Goal: Task Accomplishment & Management: Manage account settings

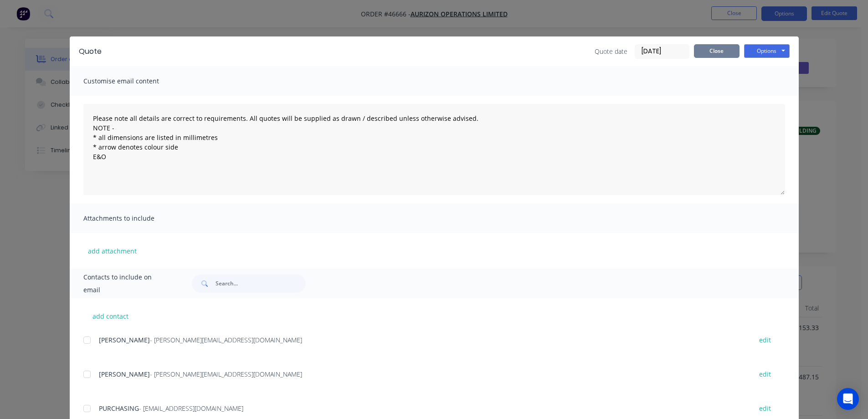
click at [707, 53] on button "Close" at bounding box center [717, 51] width 46 height 14
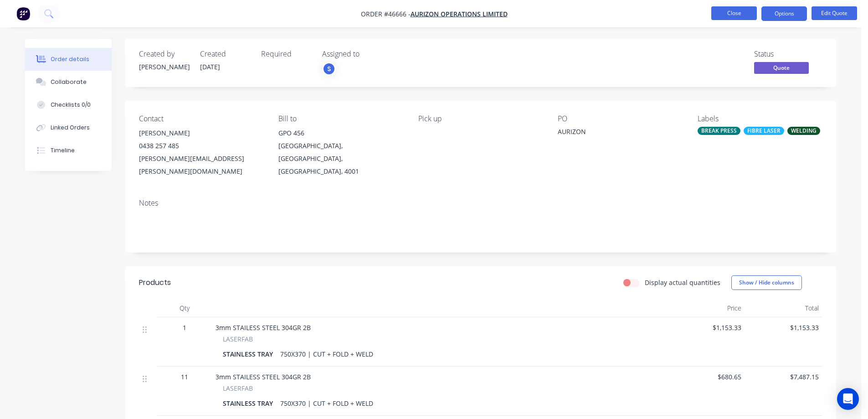
click at [741, 14] on button "Close" at bounding box center [734, 13] width 46 height 14
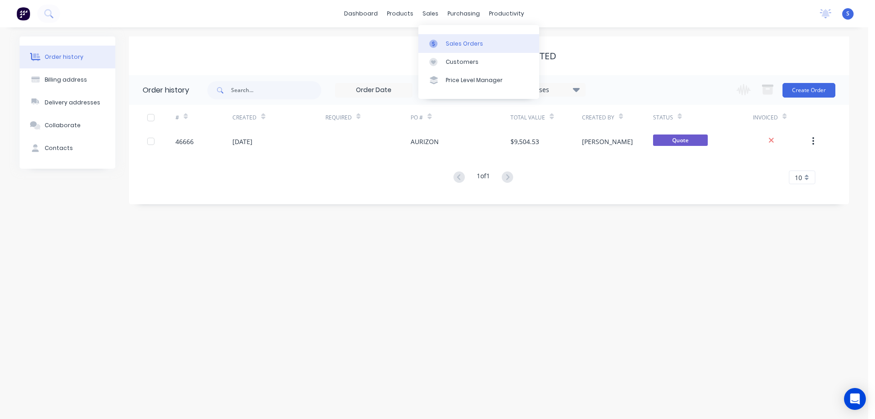
click at [457, 45] on div "Sales Orders" at bounding box center [464, 44] width 37 height 8
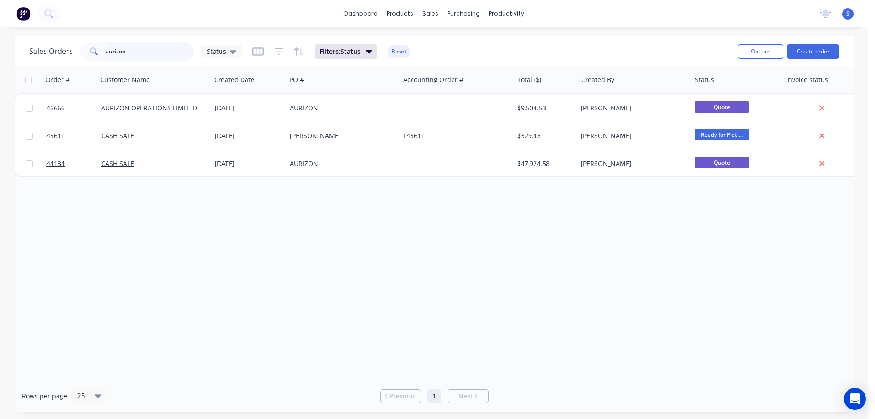
click at [136, 52] on input "aurizon" at bounding box center [150, 51] width 89 height 18
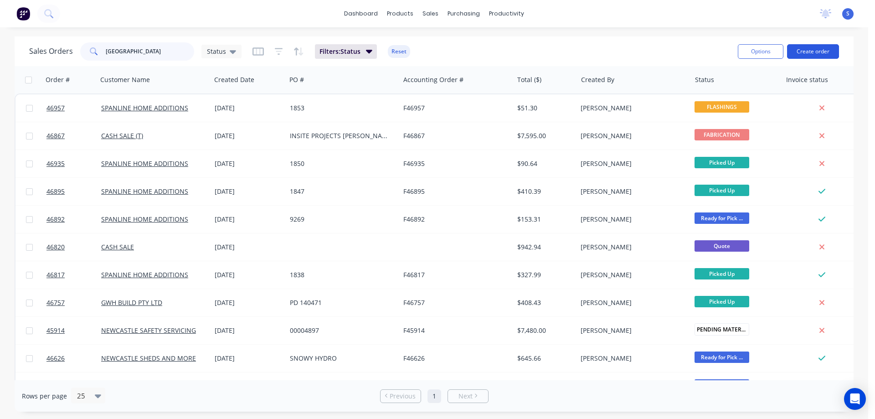
type input "[GEOGRAPHIC_DATA]"
click at [824, 56] on button "Create order" at bounding box center [813, 51] width 52 height 15
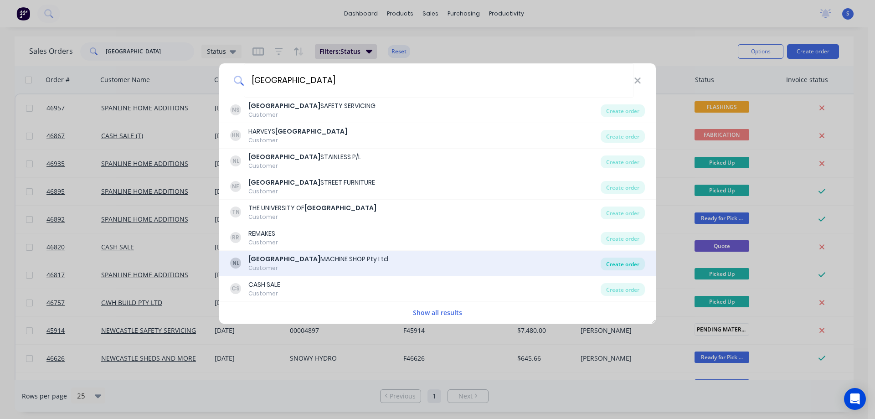
type input "[GEOGRAPHIC_DATA]"
click at [625, 266] on div "Create order" at bounding box center [622, 263] width 44 height 13
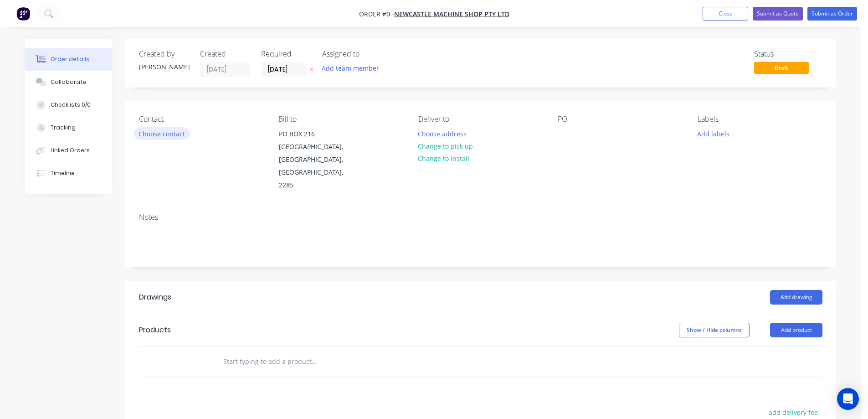
click at [173, 135] on button "Choose contact" at bounding box center [162, 133] width 56 height 12
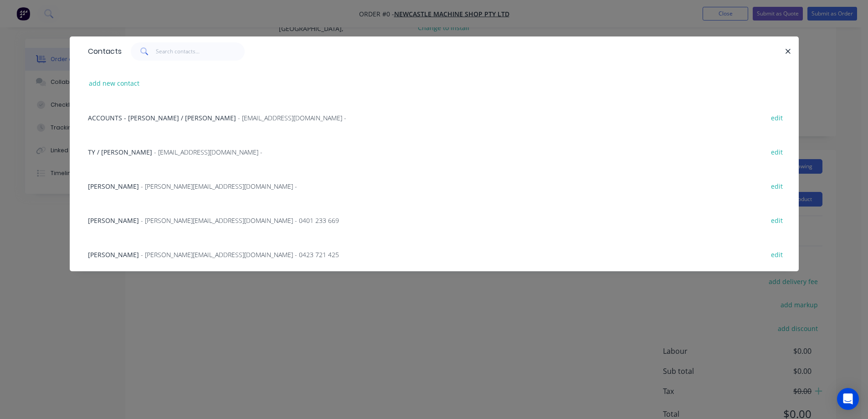
scroll to position [145, 0]
click at [165, 185] on span "- [PERSON_NAME][EMAIL_ADDRESS][DOMAIN_NAME] -" at bounding box center [219, 186] width 156 height 9
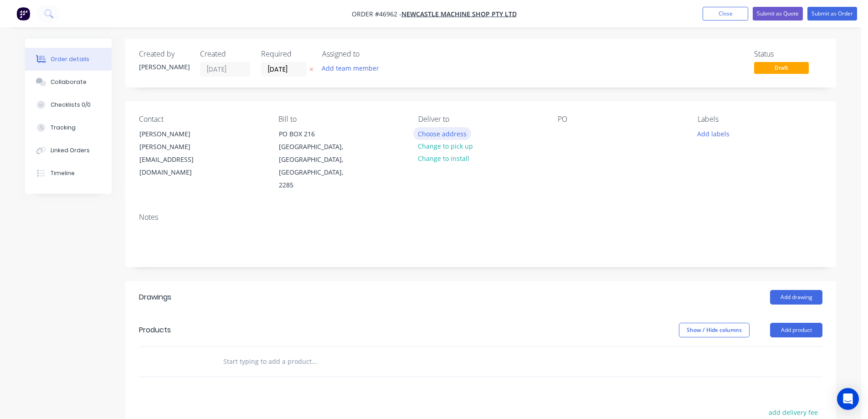
click at [434, 133] on button "Choose address" at bounding box center [442, 133] width 58 height 12
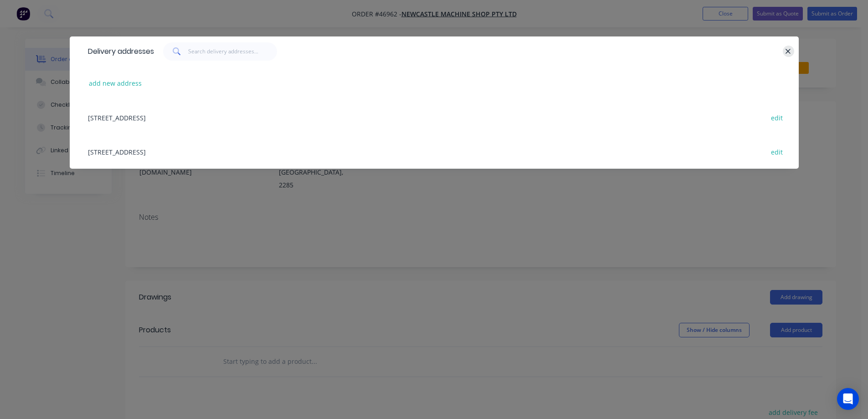
click at [784, 49] on button "button" at bounding box center [788, 51] width 11 height 11
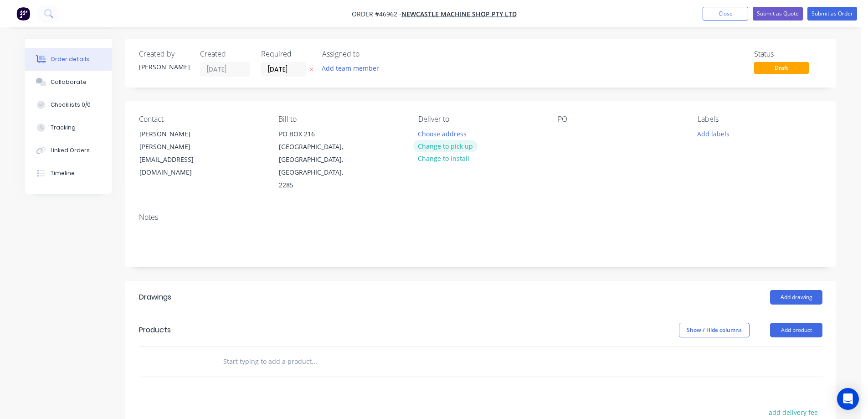
click at [458, 146] on button "Change to pick up" at bounding box center [445, 146] width 65 height 12
click at [333, 65] on button "Add team member" at bounding box center [350, 68] width 67 height 12
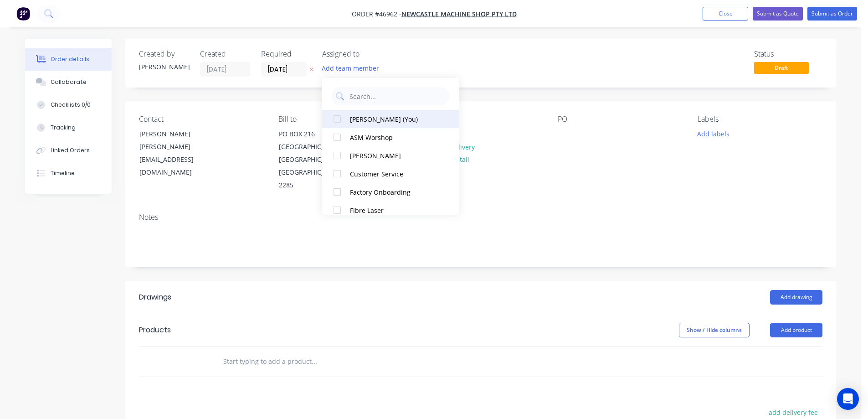
click at [346, 121] on div at bounding box center [337, 119] width 18 height 18
click at [295, 71] on input "[DATE]" at bounding box center [283, 69] width 45 height 14
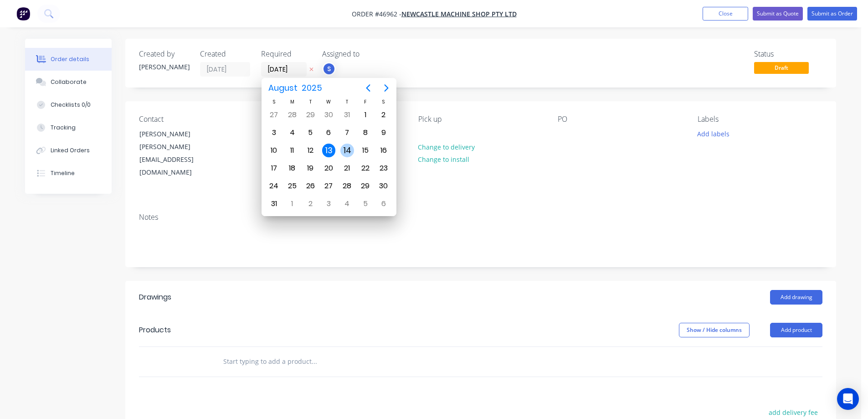
click at [347, 152] on div "14" at bounding box center [347, 151] width 14 height 14
type input "[DATE]"
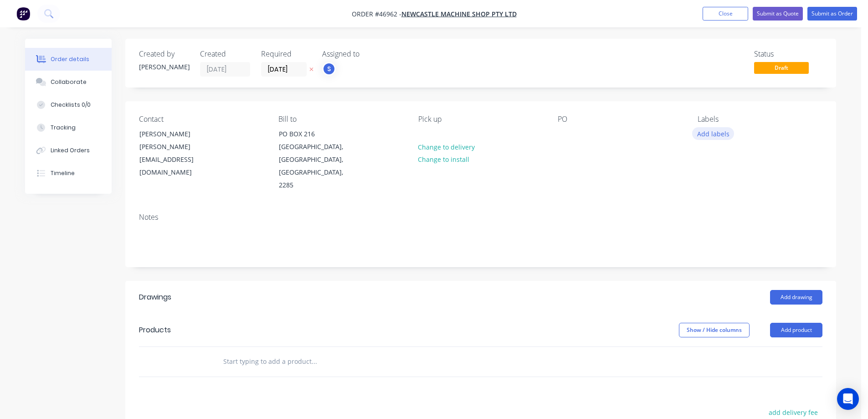
click at [708, 133] on button "Add labels" at bounding box center [713, 133] width 42 height 12
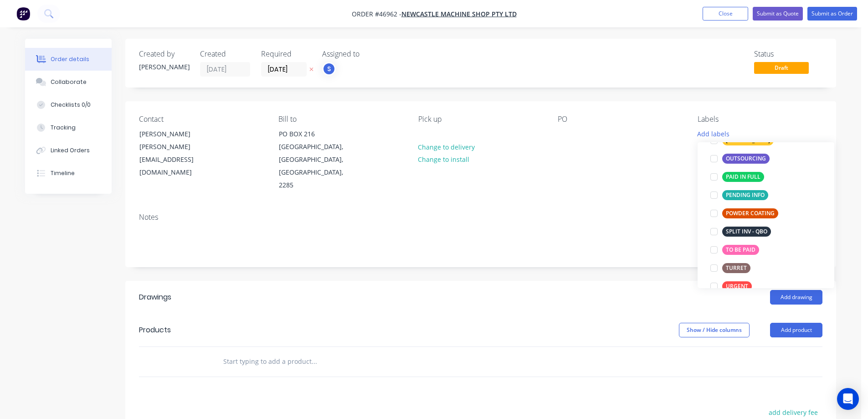
scroll to position [182, 0]
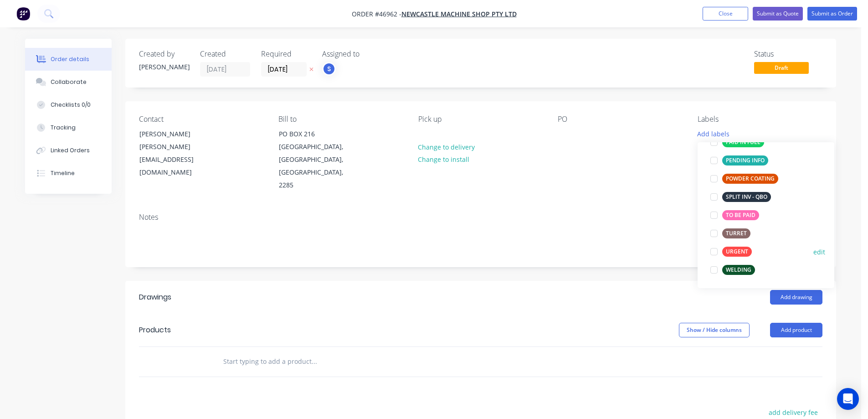
click at [714, 252] on div at bounding box center [714, 251] width 18 height 18
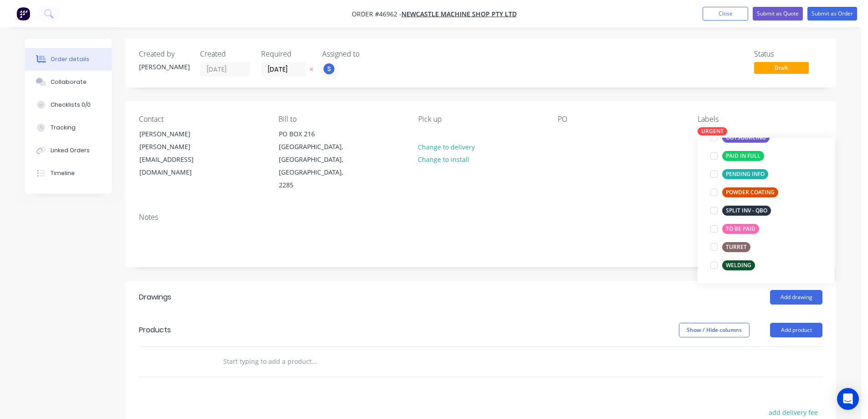
scroll to position [0, 0]
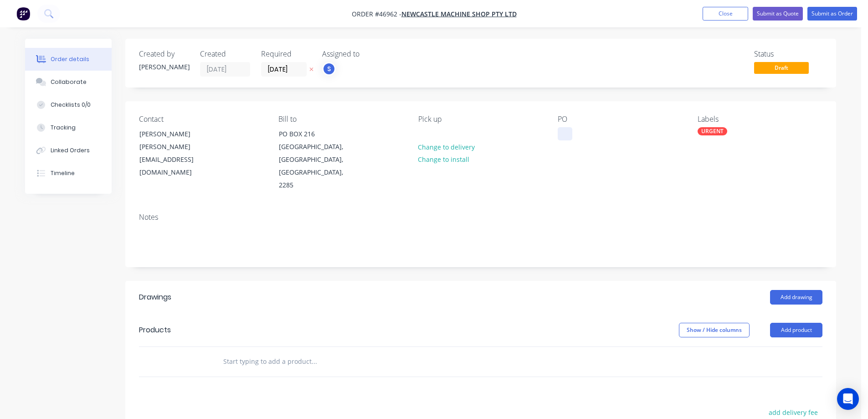
click at [564, 133] on div at bounding box center [565, 133] width 15 height 13
click at [799, 323] on button "Add product" at bounding box center [796, 330] width 52 height 15
click at [769, 346] on div "Product catalogue" at bounding box center [779, 352] width 70 height 13
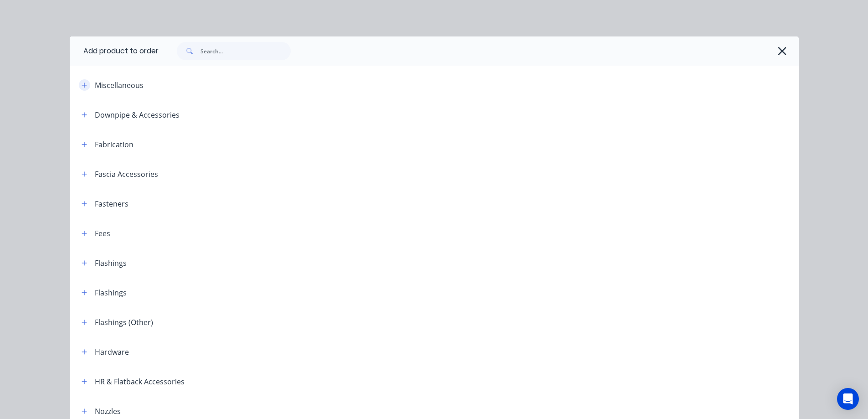
click at [82, 85] on icon "button" at bounding box center [84, 84] width 5 height 5
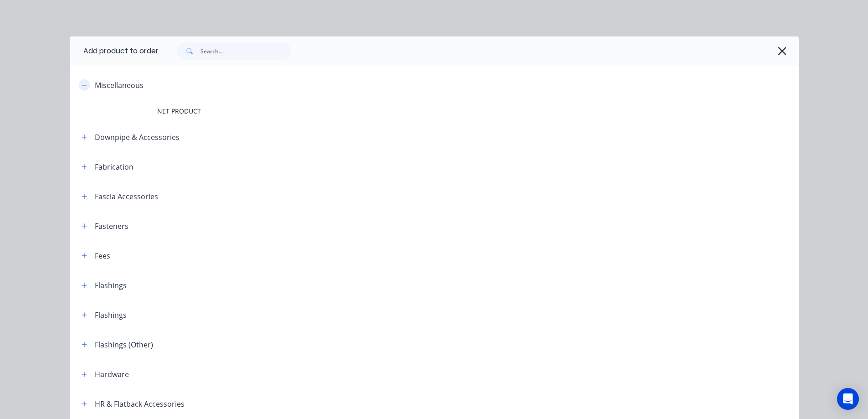
click at [82, 85] on icon "button" at bounding box center [84, 85] width 5 height 0
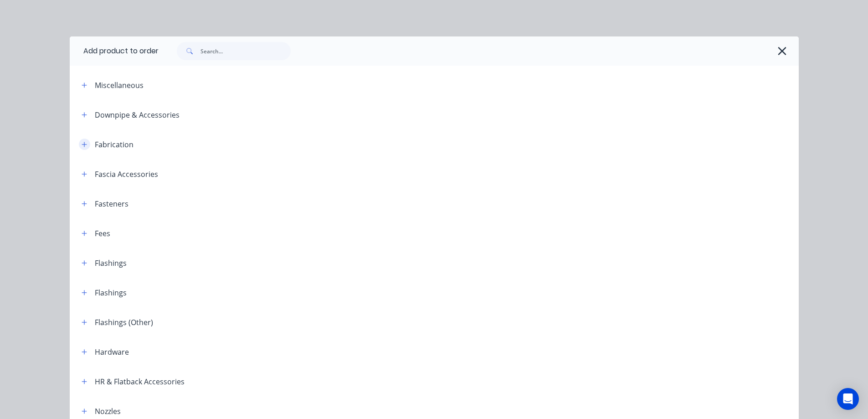
click at [82, 141] on icon "button" at bounding box center [84, 144] width 5 height 6
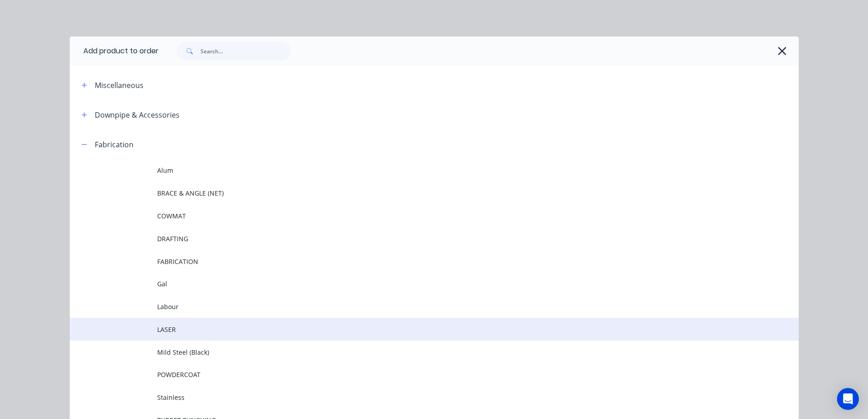
click at [169, 331] on span "LASER" at bounding box center [413, 329] width 513 height 10
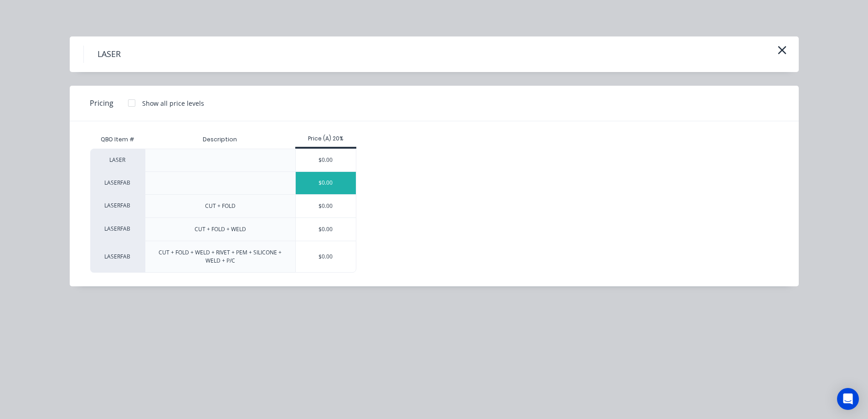
click at [321, 187] on div "$0.00" at bounding box center [326, 183] width 61 height 22
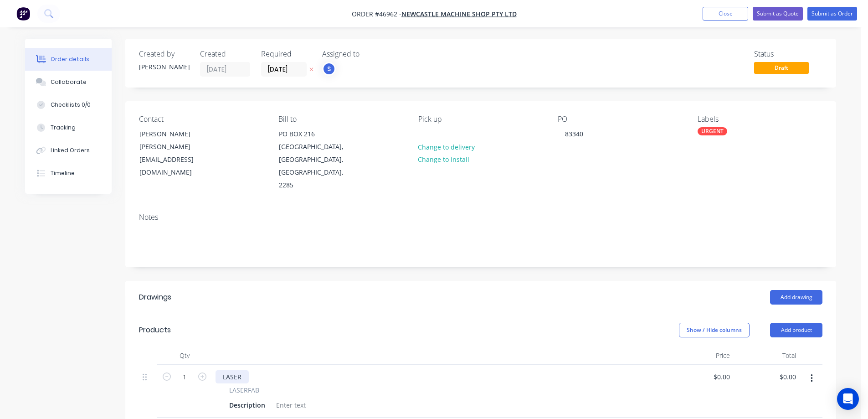
click at [231, 370] on div "LASER" at bounding box center [231, 376] width 33 height 13
click at [232, 370] on div "LASER" at bounding box center [231, 376] width 33 height 13
click at [241, 398] on div "Description" at bounding box center [247, 404] width 43 height 13
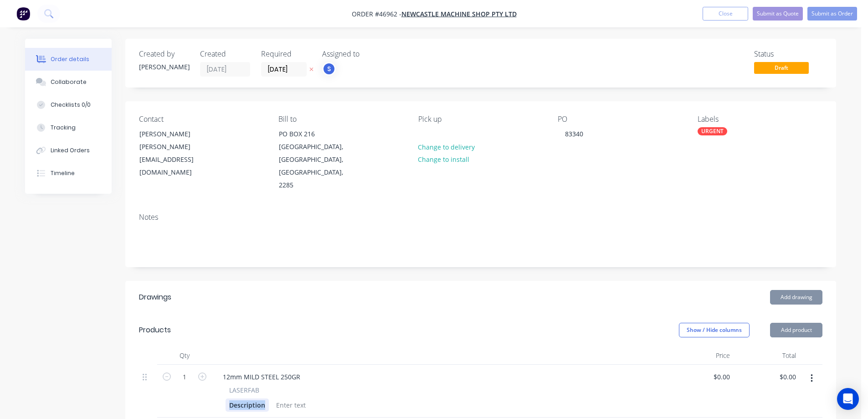
click at [241, 398] on div "Description" at bounding box center [247, 404] width 43 height 13
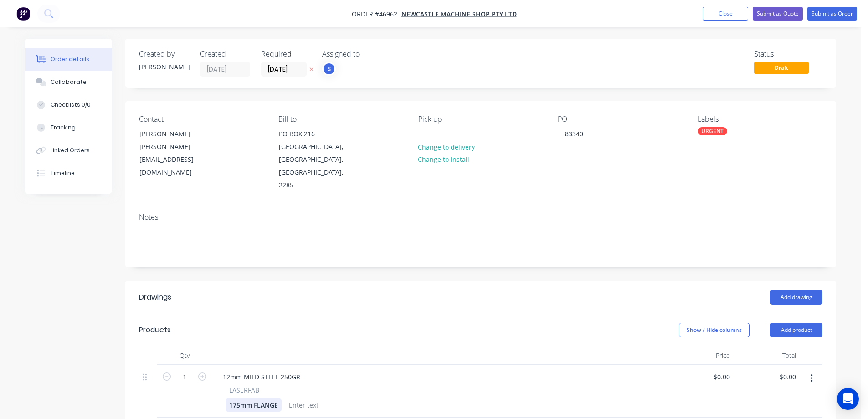
click at [253, 398] on div "175mm FLANGE" at bounding box center [254, 404] width 56 height 13
click at [251, 398] on div "175mm FLANGE" at bounding box center [254, 404] width 56 height 13
click at [200, 372] on icon "button" at bounding box center [202, 376] width 8 height 8
type input "2"
click at [319, 398] on div at bounding box center [318, 404] width 37 height 13
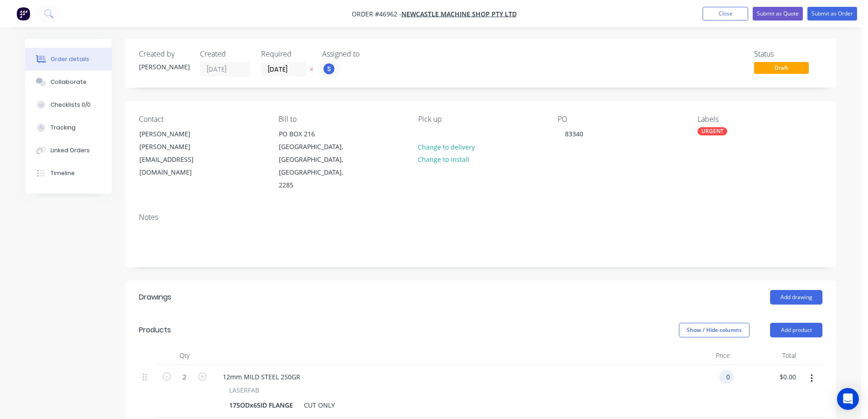
click at [726, 370] on input "0" at bounding box center [728, 376] width 10 height 13
type input "$127.20"
type input "$254.40"
click at [595, 282] on header "Drawings Add drawing" at bounding box center [480, 297] width 711 height 33
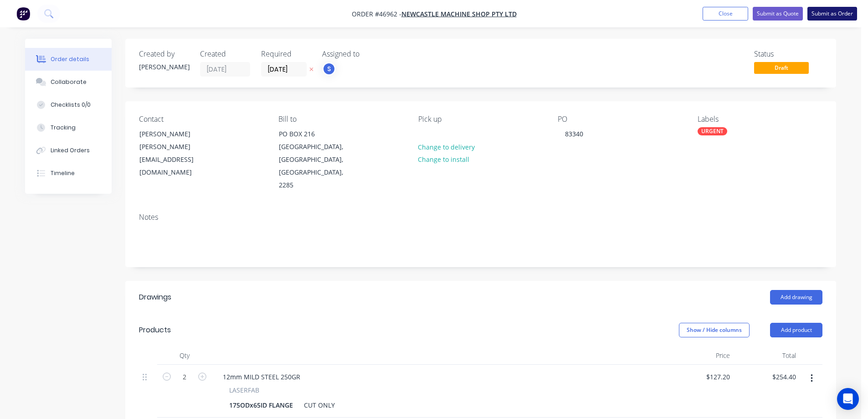
click at [840, 15] on button "Submit as Order" at bounding box center [832, 14] width 50 height 14
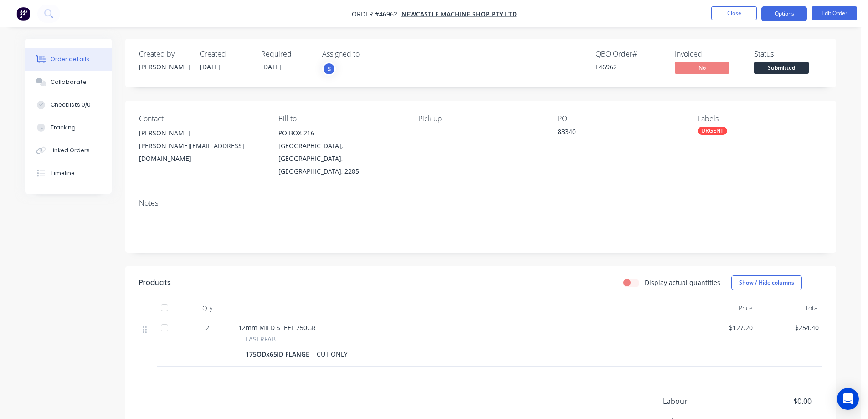
click at [784, 17] on button "Options" at bounding box center [784, 13] width 46 height 15
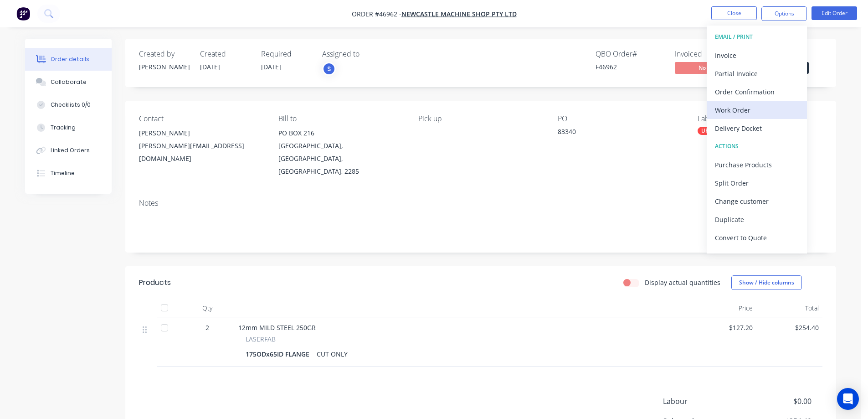
click at [739, 112] on div "Work Order" at bounding box center [757, 109] width 84 height 13
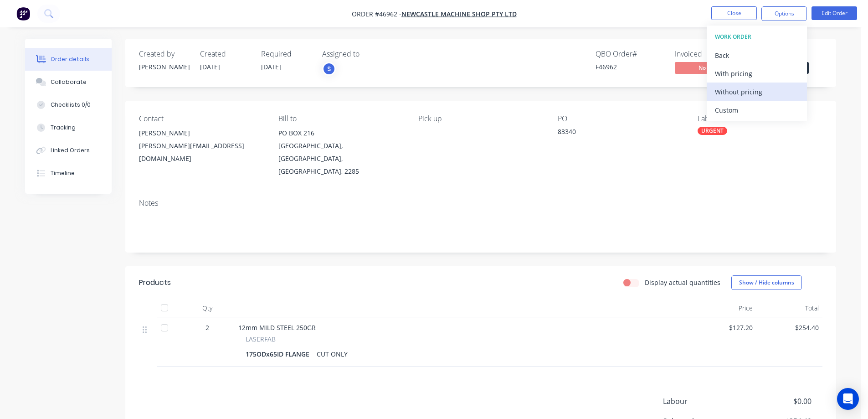
click at [741, 86] on div "Without pricing" at bounding box center [757, 91] width 84 height 13
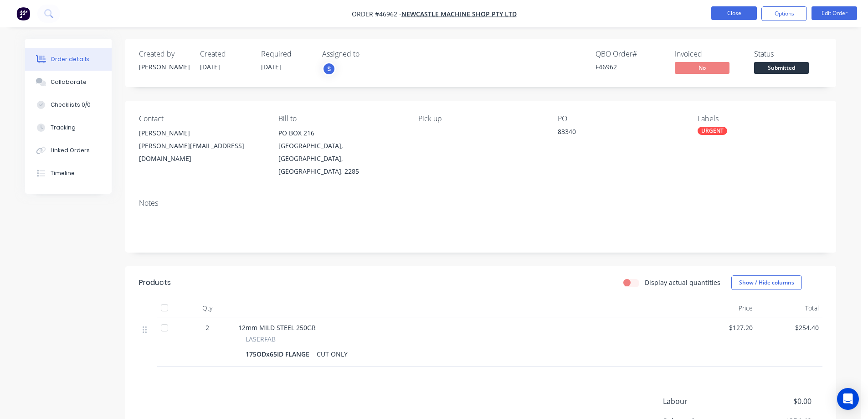
click at [748, 11] on button "Close" at bounding box center [734, 13] width 46 height 14
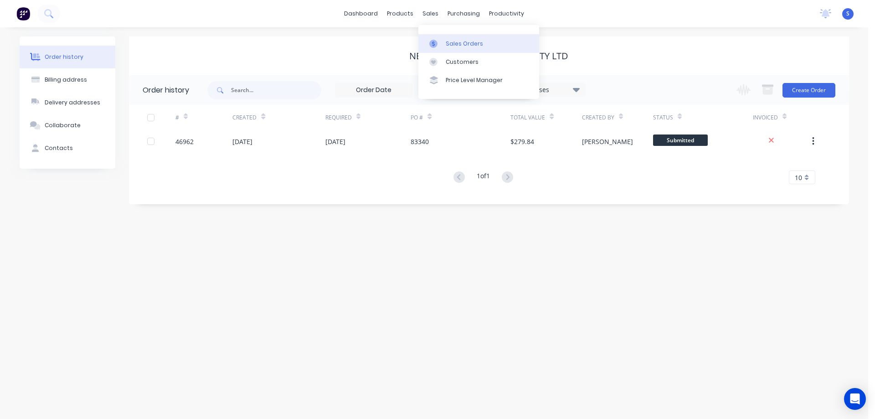
click at [457, 48] on link "Sales Orders" at bounding box center [478, 43] width 121 height 18
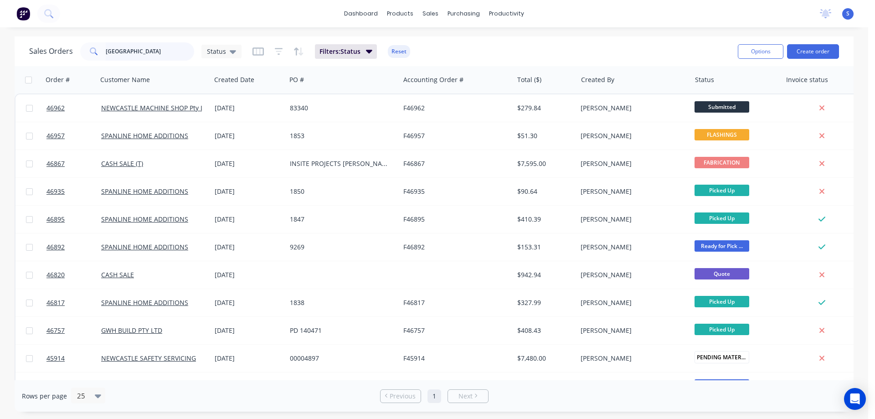
click at [144, 51] on input "[GEOGRAPHIC_DATA]" at bounding box center [150, 51] width 89 height 18
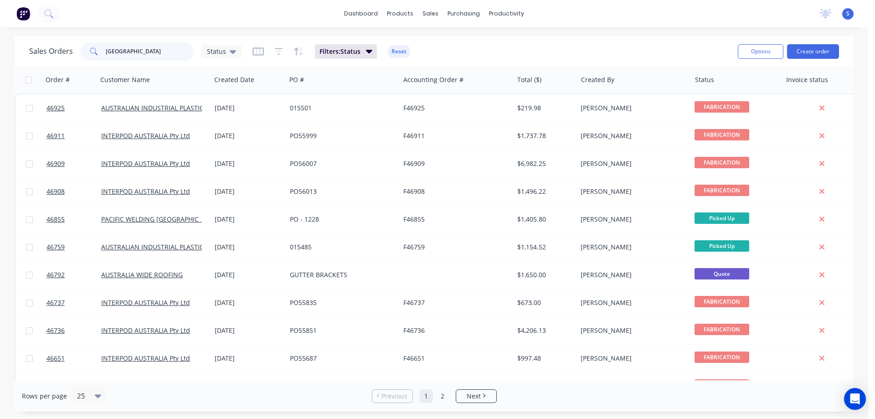
type input "[GEOGRAPHIC_DATA]"
click at [529, 39] on link "Workflow" at bounding box center [542, 43] width 121 height 18
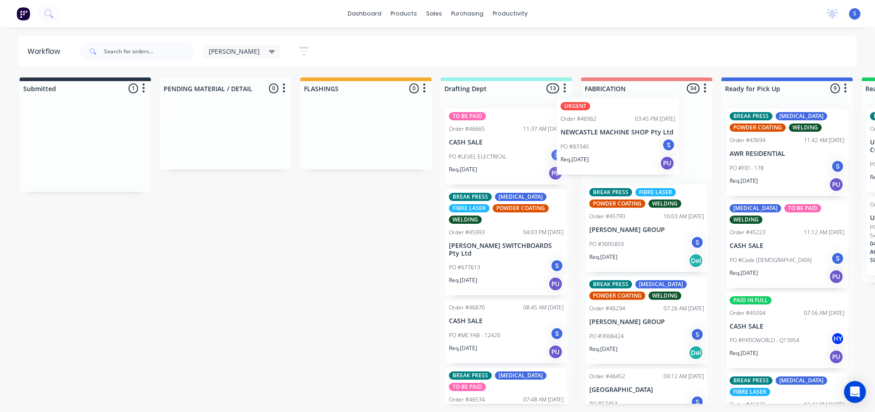
drag, startPoint x: 67, startPoint y: 143, endPoint x: 603, endPoint y: 136, distance: 536.2
click at [603, 136] on div "Submitted 1 Sort By Created date Required date Order number Customer name Most …" at bounding box center [752, 240] width 1519 height 326
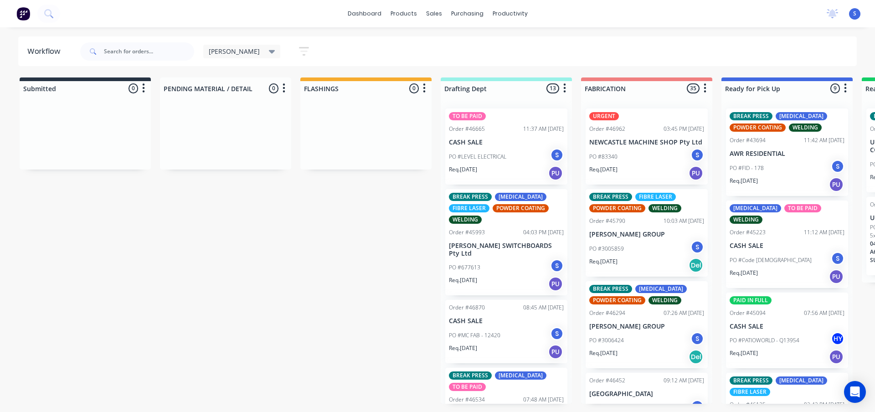
click at [608, 158] on p "PO #83340" at bounding box center [603, 157] width 28 height 8
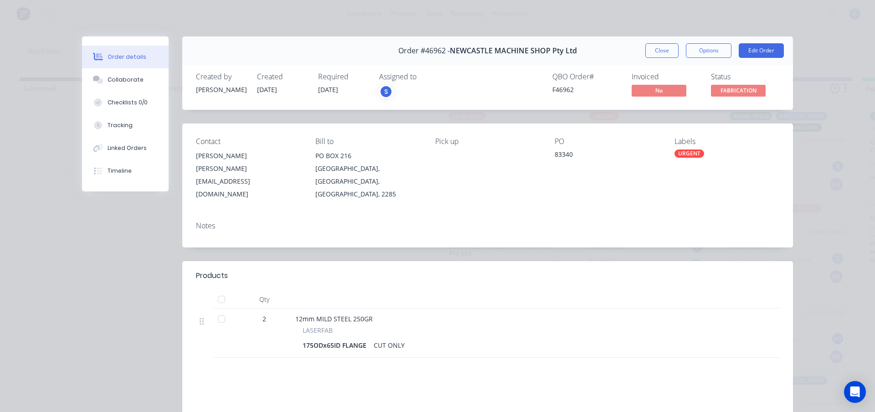
click at [206, 159] on div "[PERSON_NAME]" at bounding box center [248, 155] width 105 height 13
click at [667, 50] on button "Close" at bounding box center [661, 50] width 33 height 15
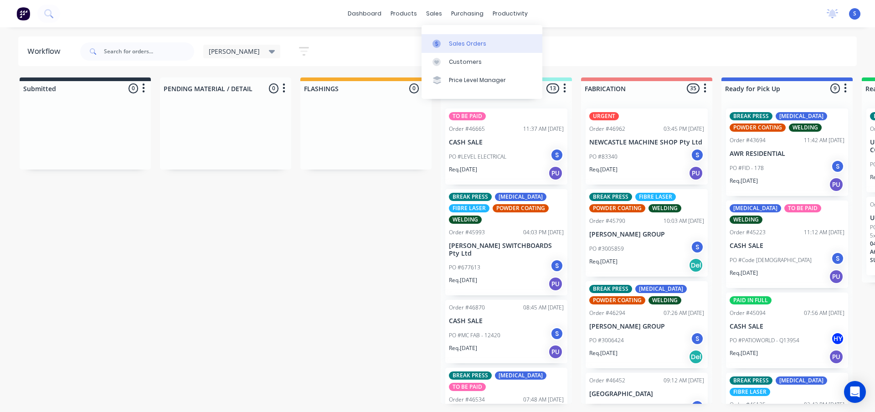
click at [461, 42] on div "Sales Orders" at bounding box center [467, 44] width 37 height 8
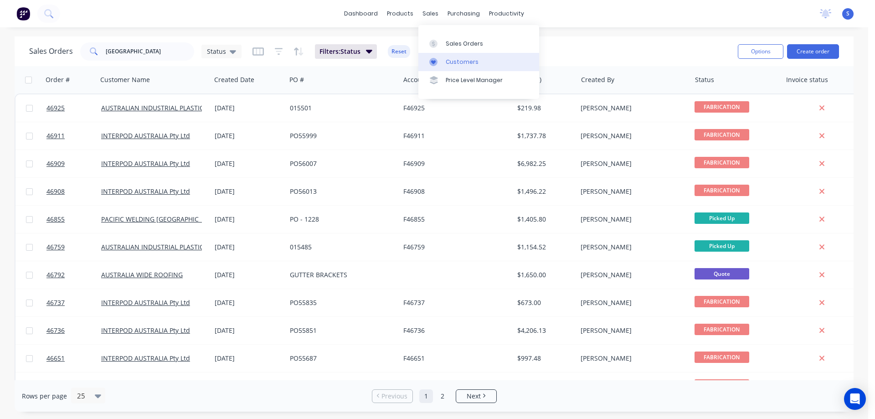
click at [460, 67] on link "Customers" at bounding box center [478, 62] width 121 height 18
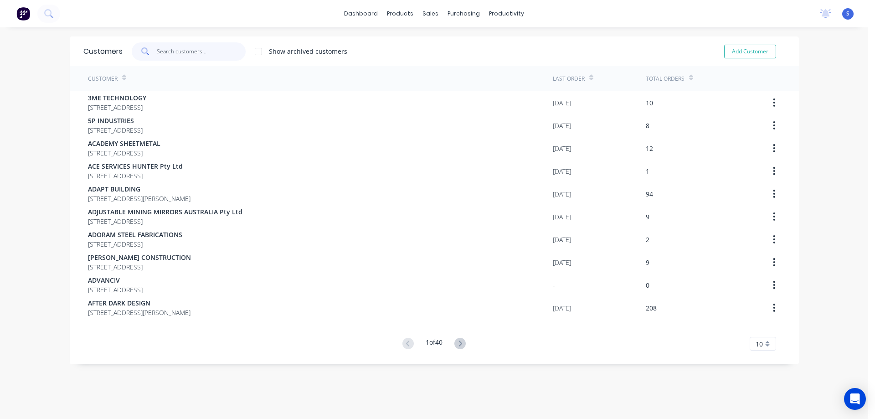
click at [182, 58] on input "text" at bounding box center [201, 51] width 89 height 18
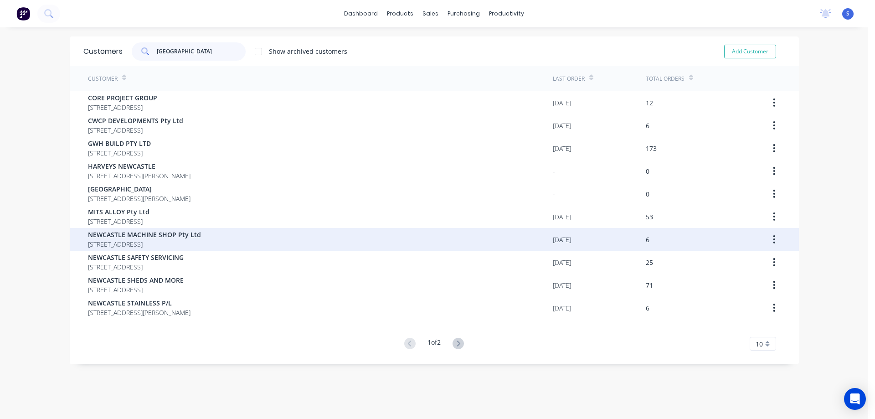
type input "[GEOGRAPHIC_DATA]"
click at [178, 237] on span "NEWCASTLE MACHINE SHOP Pty Ltd" at bounding box center [144, 235] width 113 height 10
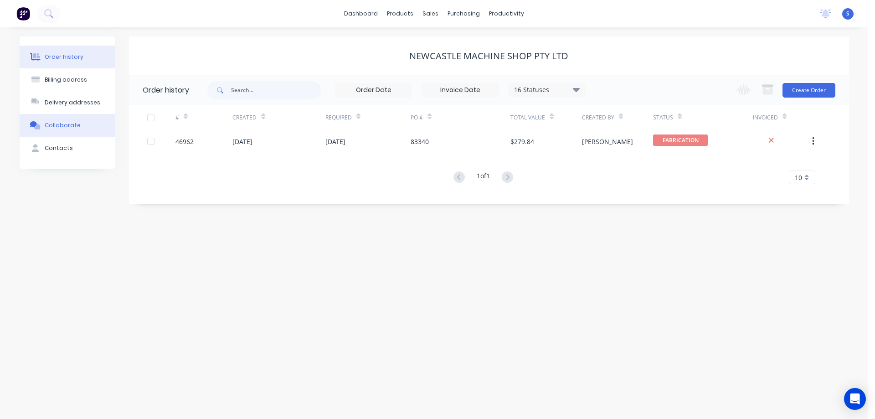
click at [57, 123] on div "Collaborate" at bounding box center [63, 125] width 36 height 8
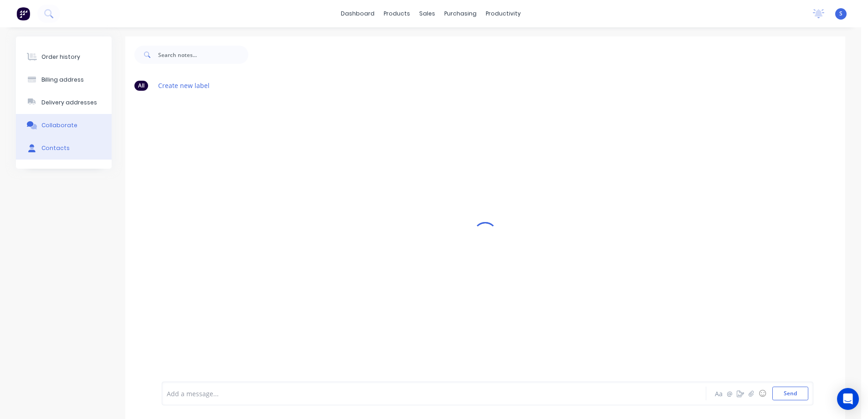
click at [62, 150] on div "Contacts" at bounding box center [55, 148] width 28 height 8
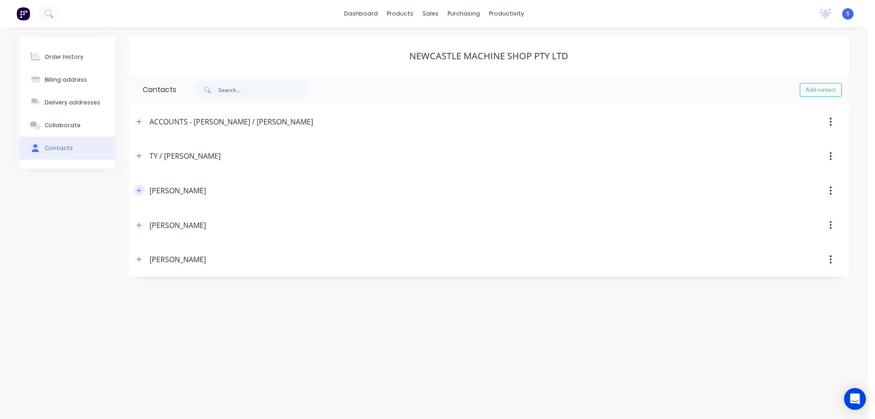
click at [138, 192] on icon "button" at bounding box center [138, 190] width 5 height 6
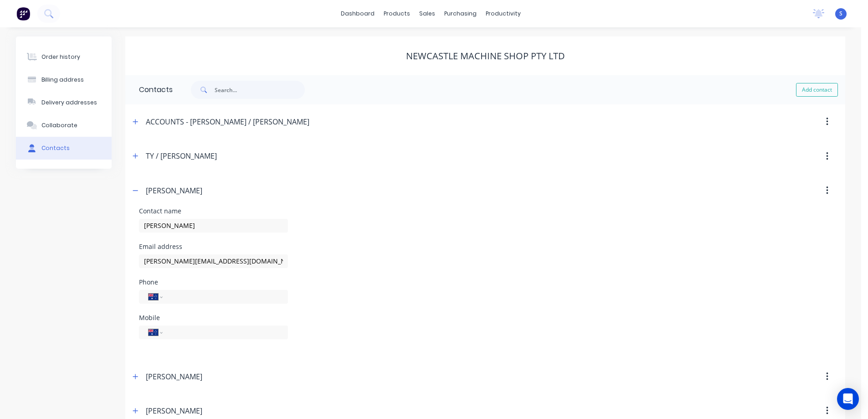
click at [22, 12] on img at bounding box center [23, 14] width 14 height 14
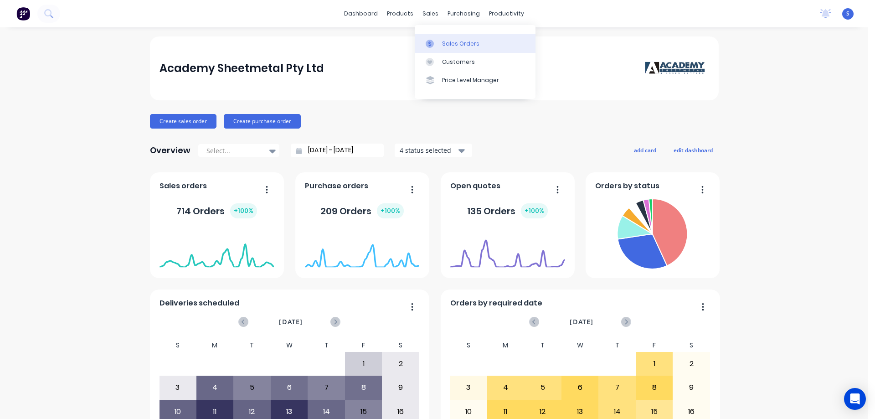
click at [451, 44] on div "Sales Orders" at bounding box center [460, 44] width 37 height 8
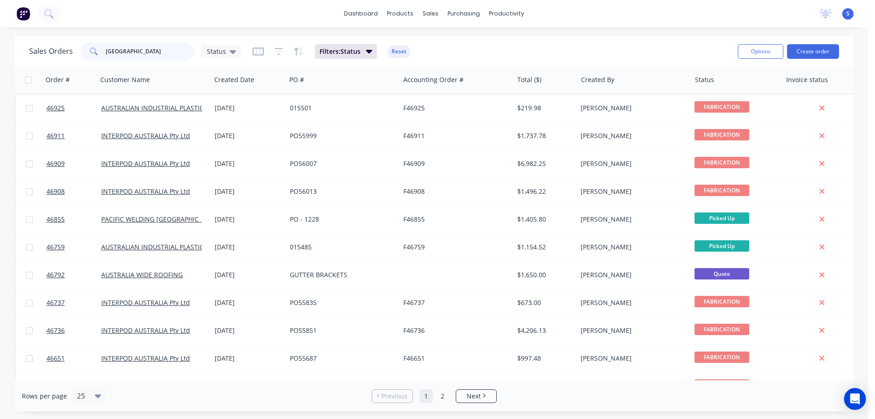
click at [155, 51] on input "[GEOGRAPHIC_DATA]" at bounding box center [150, 51] width 89 height 18
click at [481, 41] on div "Purchase Orders" at bounding box center [493, 44] width 48 height 8
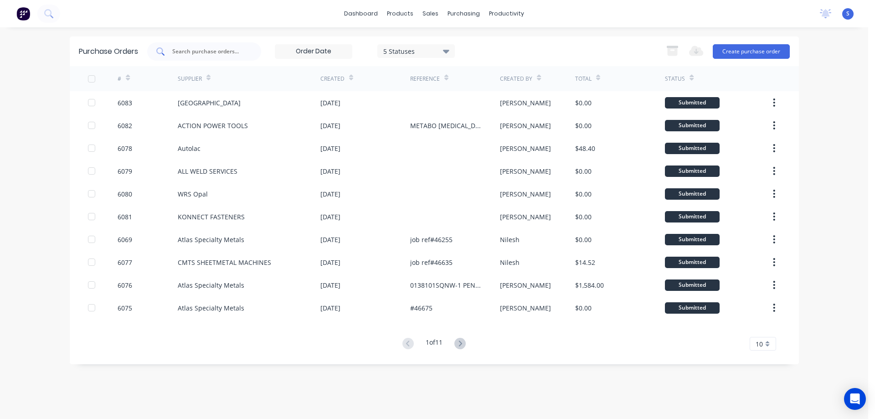
click at [204, 53] on input "text" at bounding box center [209, 51] width 76 height 9
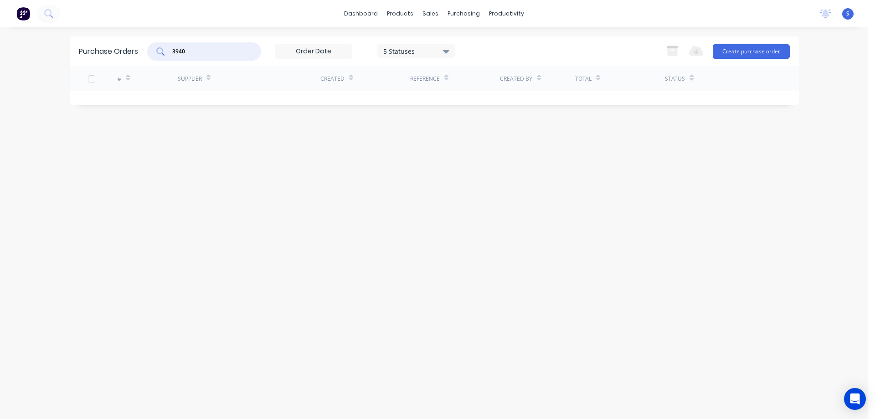
type input "3940"
click at [423, 52] on div "5 Statuses" at bounding box center [415, 51] width 65 height 10
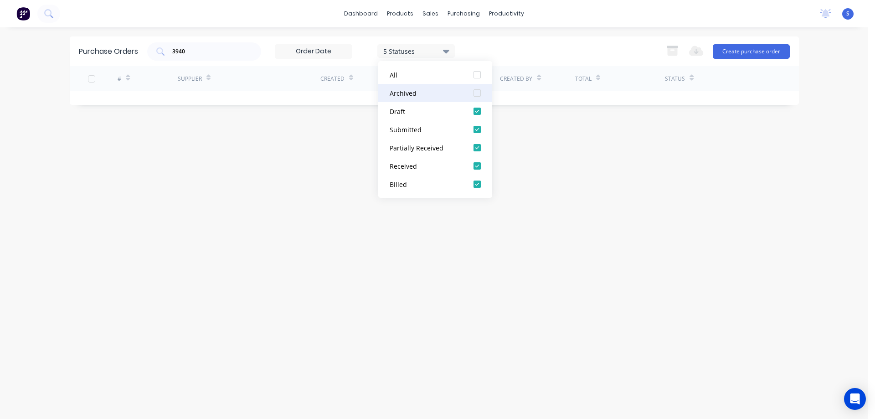
click at [474, 95] on div at bounding box center [477, 93] width 18 height 18
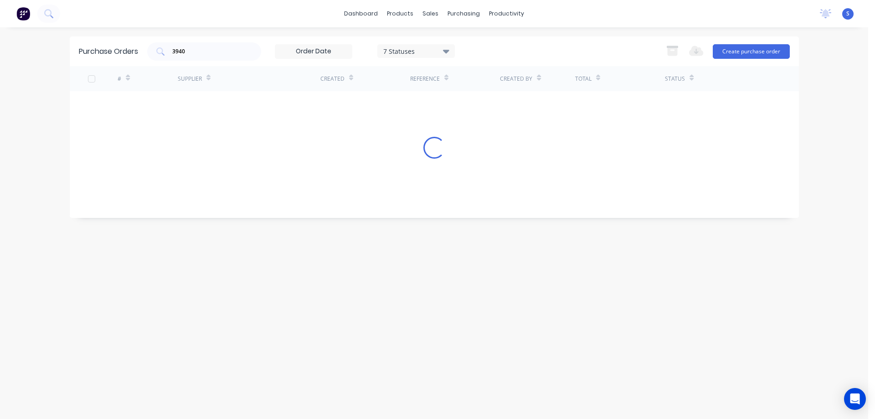
click at [529, 36] on div "Purchase Orders 3940 7 Statuses 7 Statuses Export to Excel (XLSX) Create purcha…" at bounding box center [434, 51] width 729 height 30
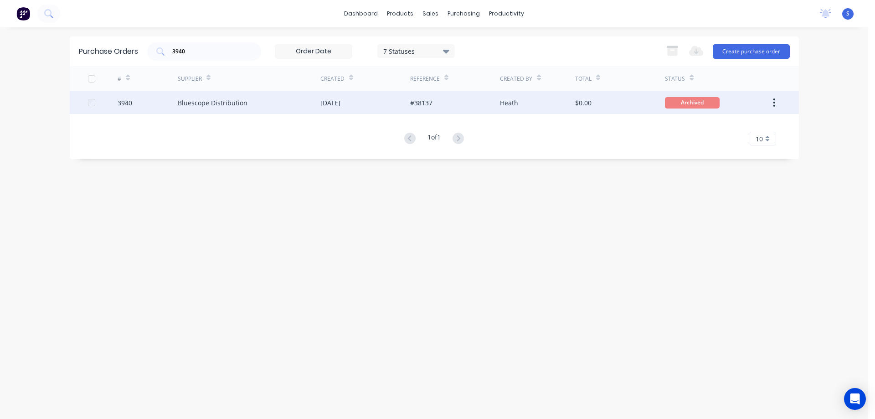
click at [233, 98] on div "Bluescope Distribution" at bounding box center [213, 103] width 70 height 10
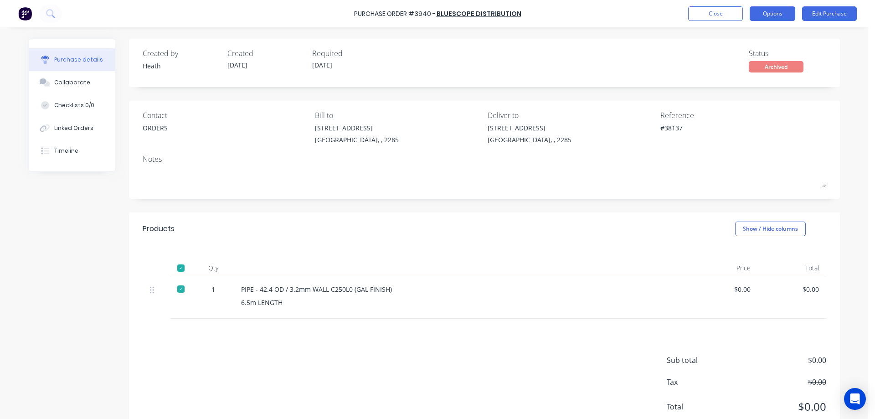
click at [783, 12] on button "Options" at bounding box center [772, 13] width 46 height 15
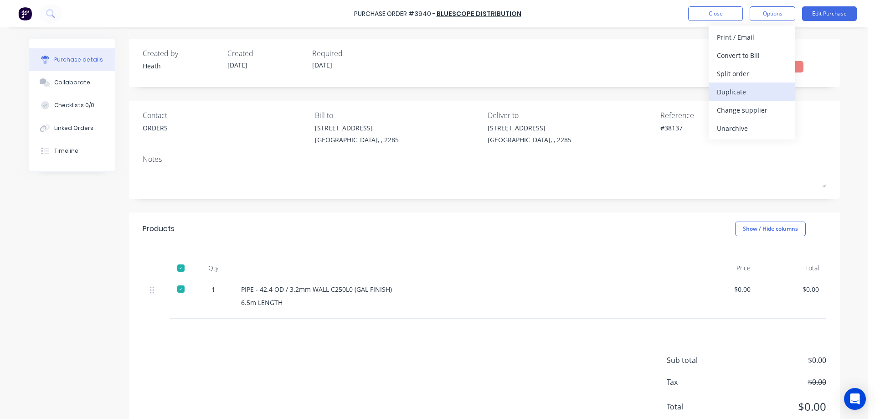
click at [741, 92] on div "Duplicate" at bounding box center [752, 91] width 70 height 13
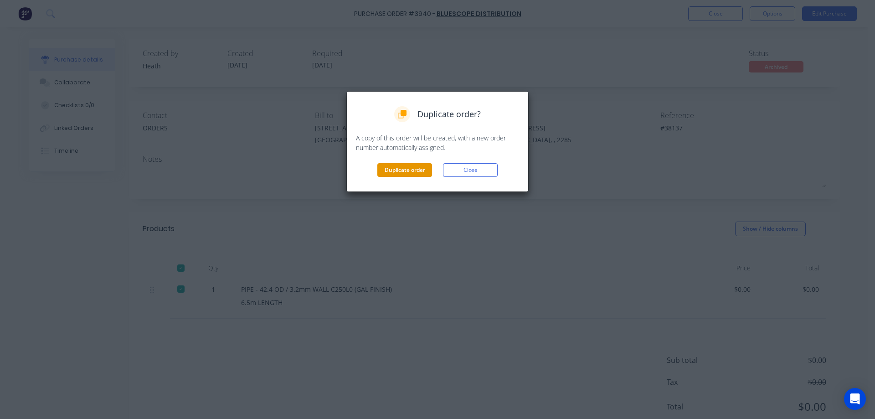
click at [395, 172] on button "Duplicate order" at bounding box center [404, 170] width 55 height 14
type textarea "x"
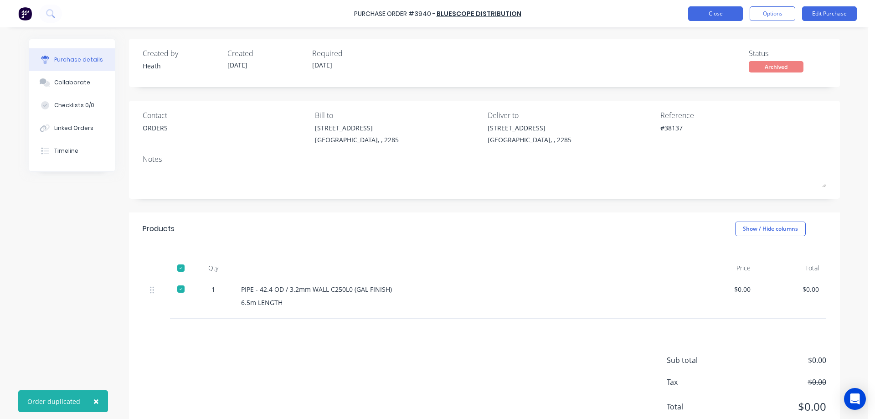
click at [713, 13] on button "Close" at bounding box center [715, 13] width 55 height 15
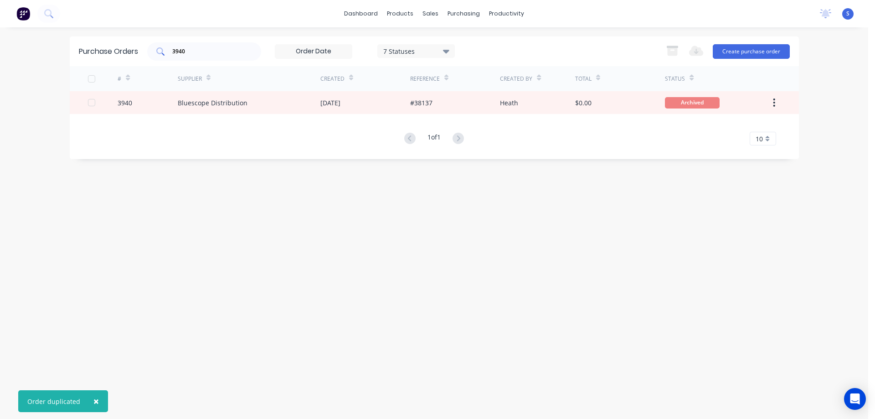
click at [195, 58] on div "3940" at bounding box center [204, 51] width 114 height 18
click at [195, 51] on input "3940" at bounding box center [209, 51] width 76 height 9
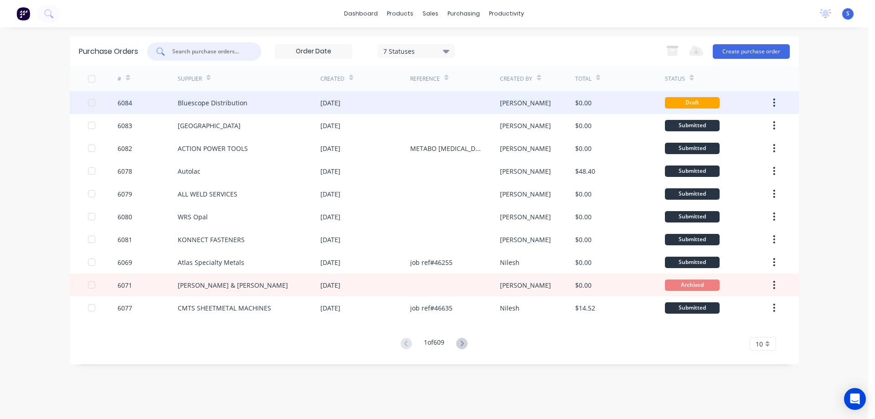
click at [320, 105] on div "[DATE]" at bounding box center [330, 103] width 20 height 10
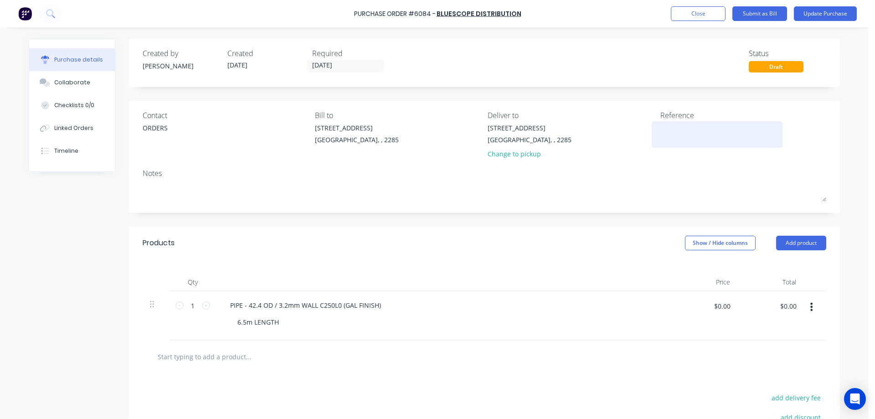
click at [676, 135] on textarea at bounding box center [717, 133] width 114 height 21
type textarea "#468"
type textarea "x"
type textarea "#4686"
type textarea "x"
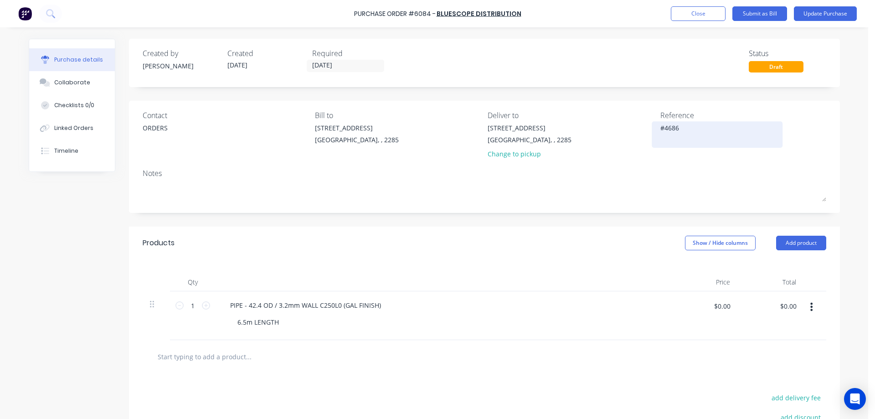
type textarea "#46862"
click at [675, 129] on textarea "#46862" at bounding box center [717, 133] width 114 height 21
type textarea "x"
click at [675, 129] on textarea "#46862" at bounding box center [717, 133] width 114 height 21
type textarea "#46862"
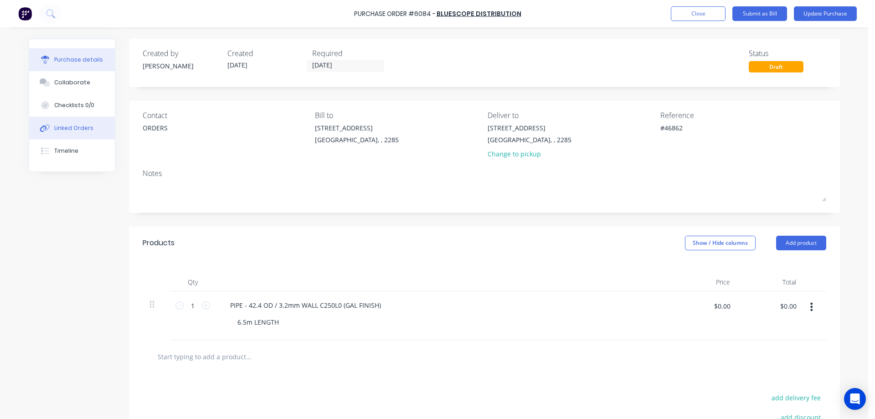
type textarea "x"
type textarea "#46862"
click at [64, 125] on div "Linked Orders" at bounding box center [73, 128] width 39 height 8
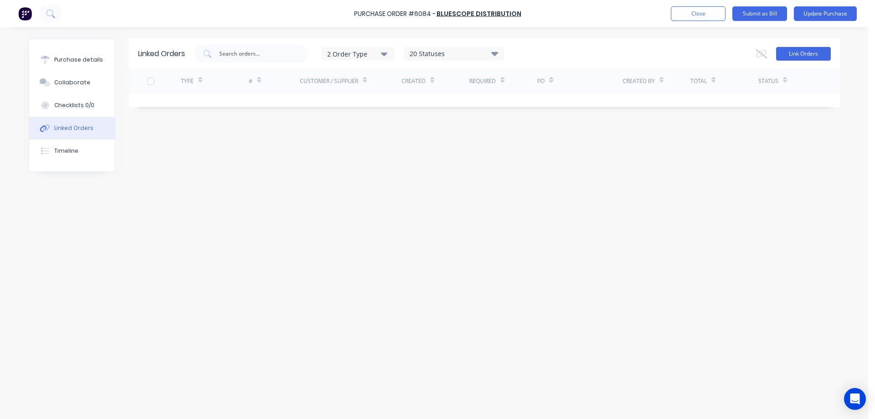
click at [810, 54] on button "Link Orders" at bounding box center [803, 54] width 55 height 14
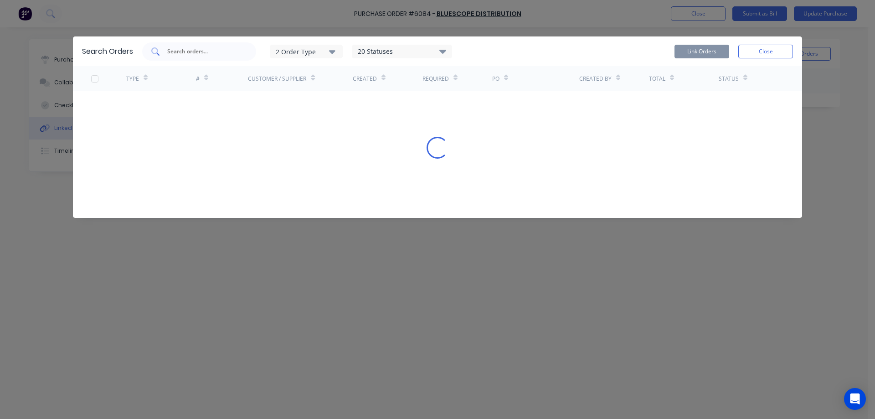
click at [200, 50] on input "text" at bounding box center [204, 51] width 76 height 9
paste input "46862"
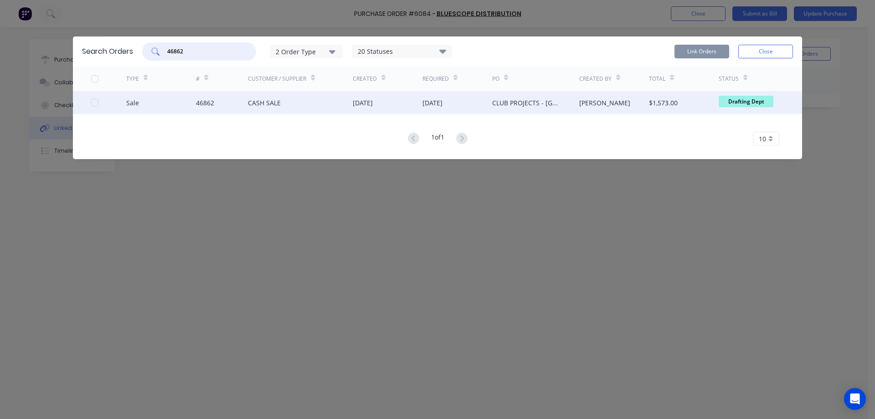
click at [96, 102] on div at bounding box center [95, 102] width 18 height 18
type input "46862"
click at [698, 50] on button "Link Orders" at bounding box center [701, 52] width 55 height 14
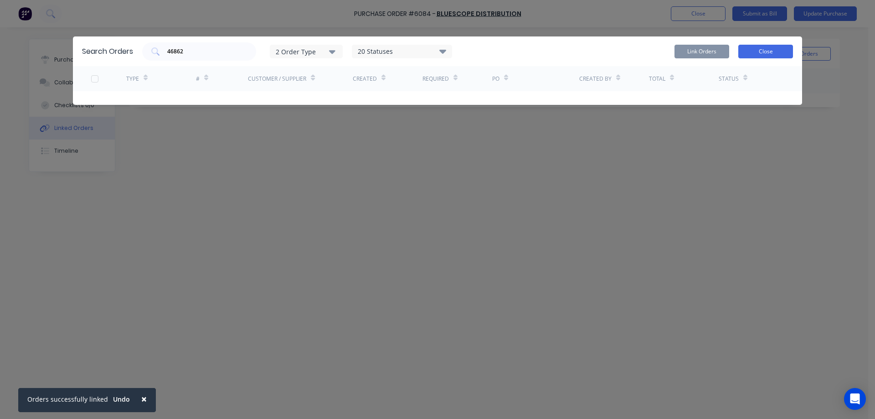
click at [779, 52] on button "Close" at bounding box center [765, 52] width 55 height 14
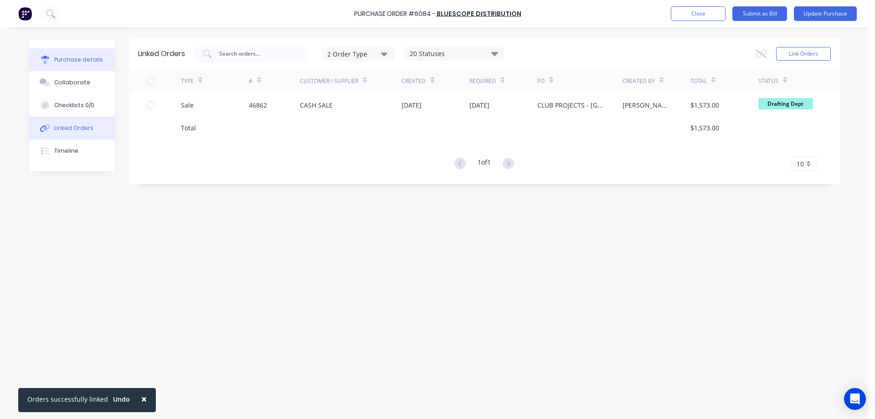
click at [108, 52] on button "Purchase details" at bounding box center [72, 59] width 86 height 23
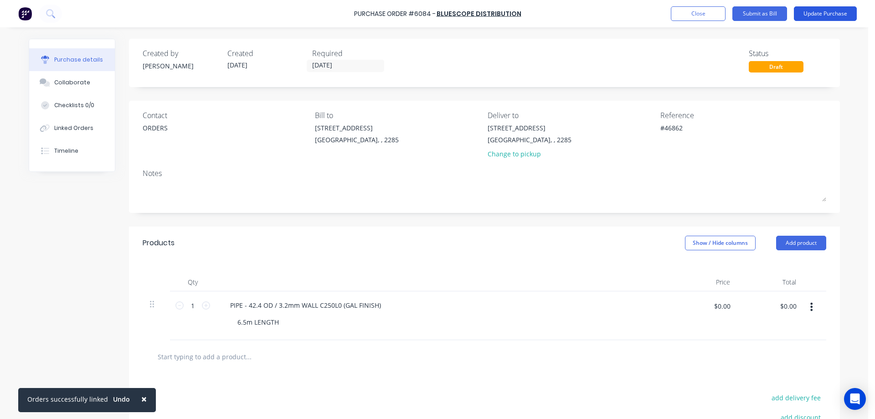
click at [820, 15] on button "Update Purchase" at bounding box center [825, 13] width 63 height 15
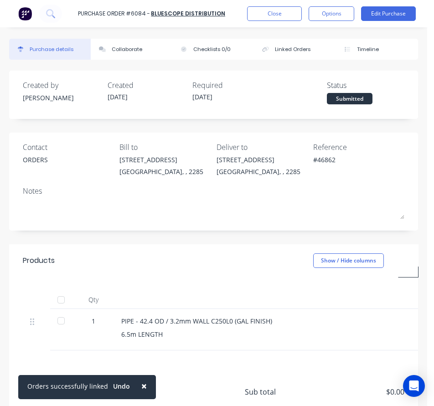
type textarea "x"
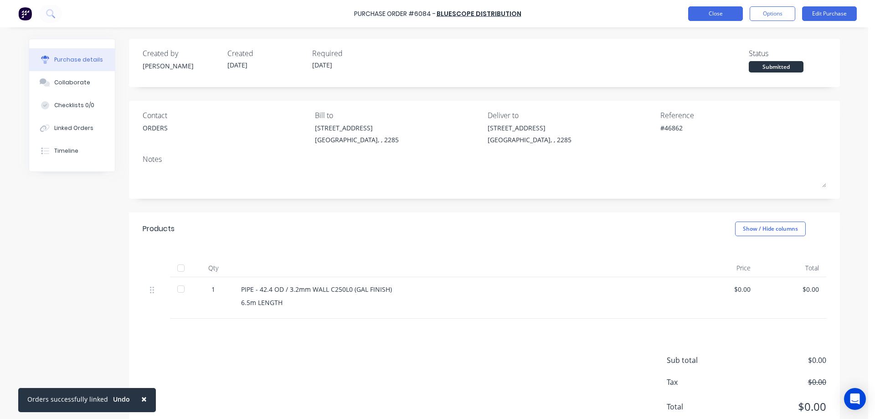
click at [714, 13] on button "Close" at bounding box center [715, 13] width 55 height 15
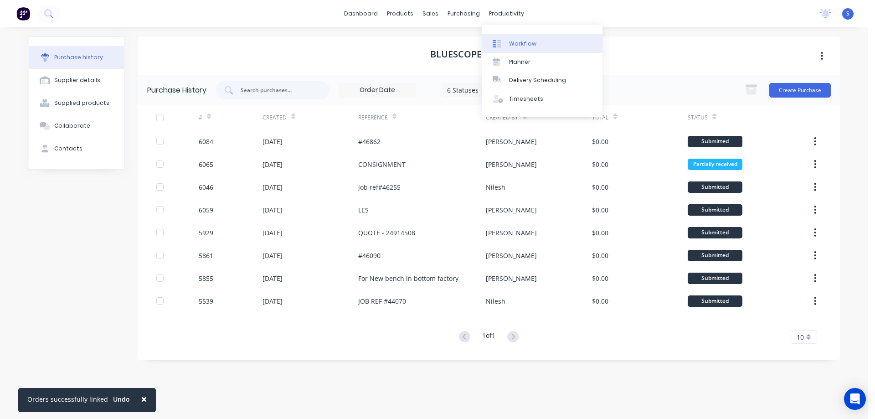
click at [526, 41] on div "Workflow" at bounding box center [522, 44] width 27 height 8
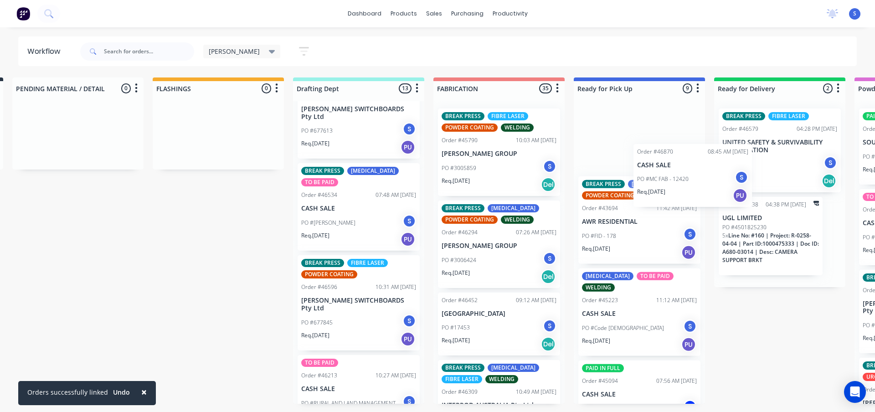
scroll to position [0, 149]
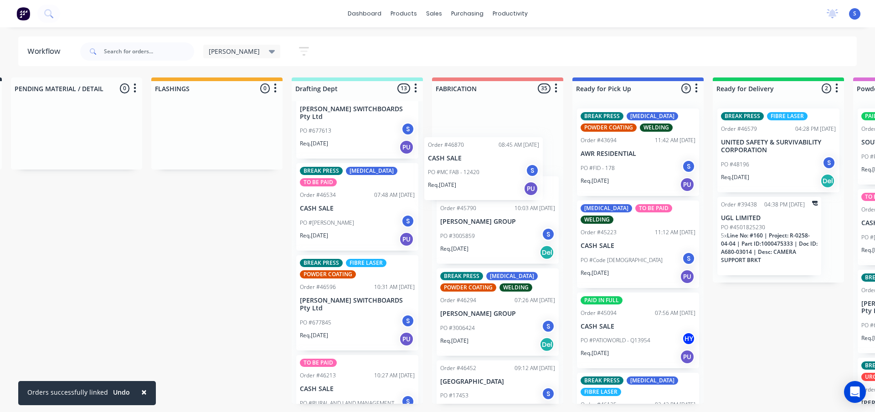
drag, startPoint x: 490, startPoint y: 198, endPoint x: 477, endPoint y: 179, distance: 23.3
click at [477, 179] on div "Submitted 0 Sort By Created date Required date Order number Customer name Most …" at bounding box center [603, 240] width 1519 height 326
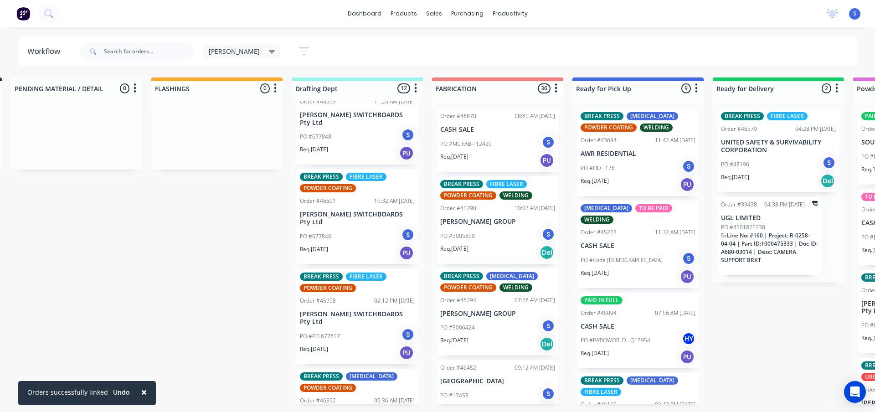
scroll to position [781, 0]
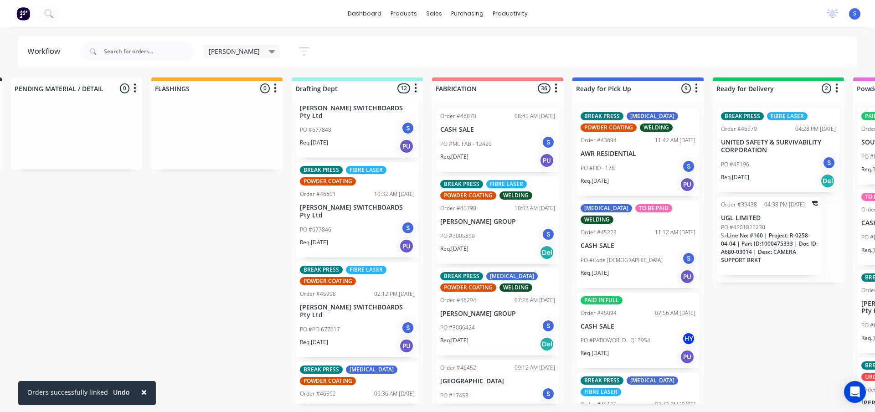
click at [234, 51] on div "[PERSON_NAME]" at bounding box center [242, 51] width 67 height 8
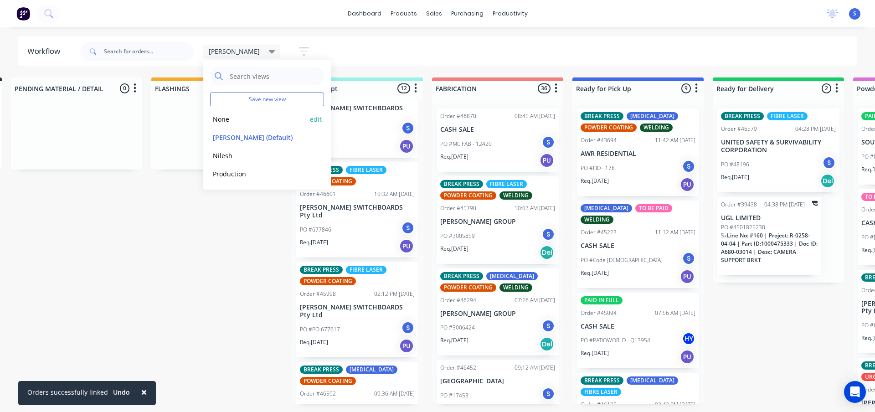
click at [220, 123] on button "None" at bounding box center [258, 119] width 97 height 10
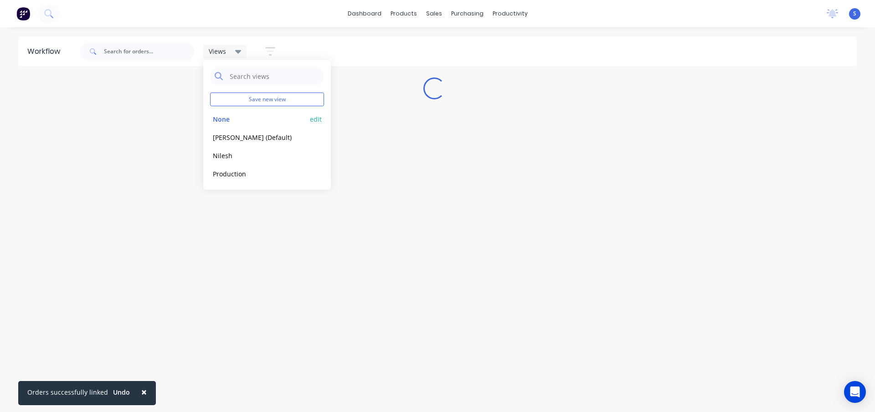
scroll to position [0, 0]
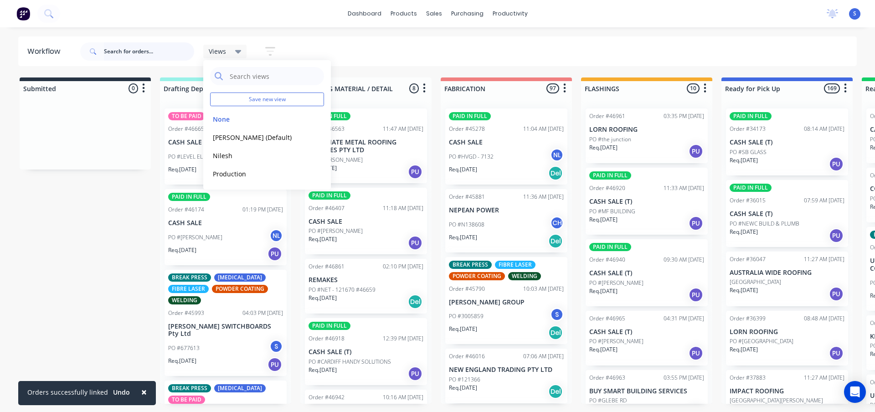
click at [124, 51] on input "text" at bounding box center [149, 51] width 90 height 18
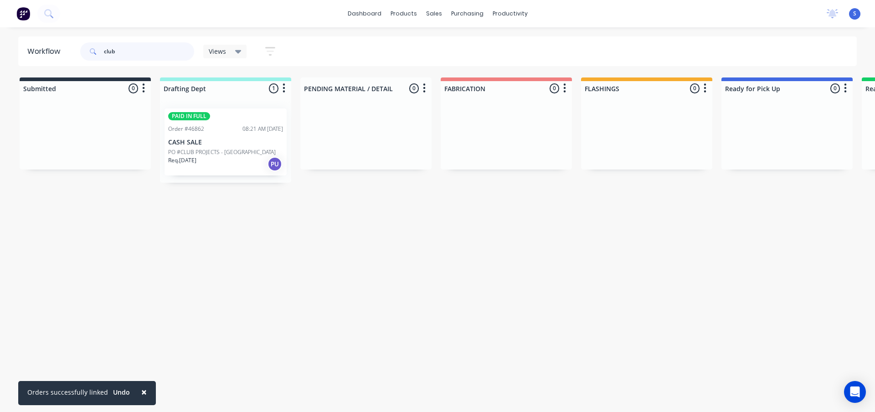
type input "club"
click at [226, 153] on p "PO #CLUB PROJECTS - [GEOGRAPHIC_DATA]" at bounding box center [222, 152] width 108 height 8
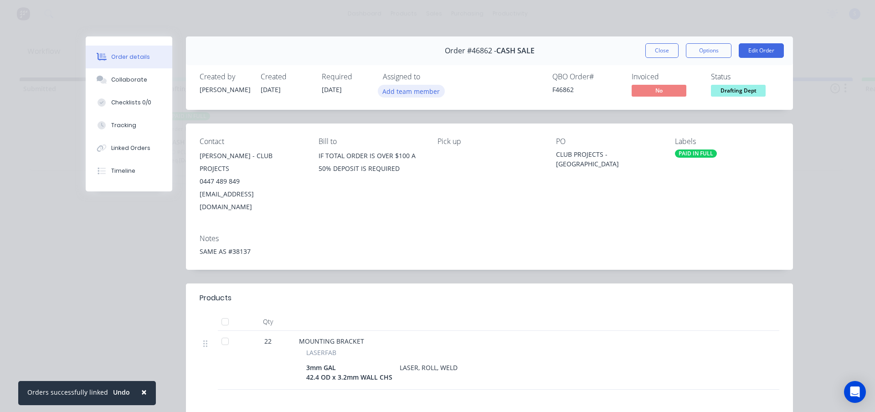
click at [402, 92] on button "Add team member" at bounding box center [411, 91] width 67 height 12
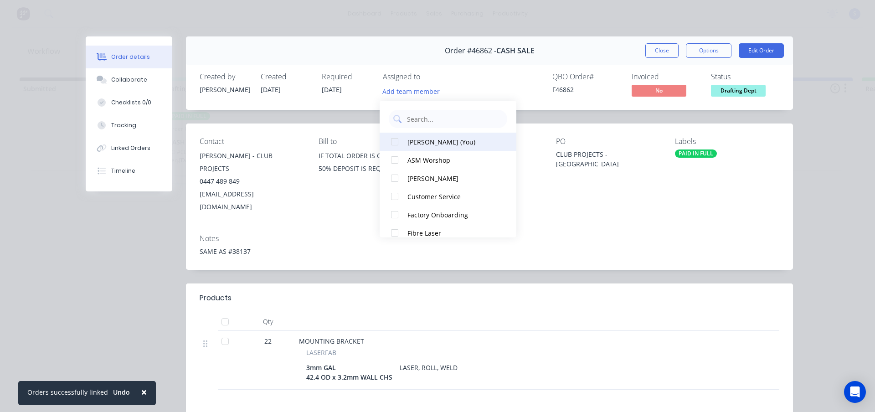
click at [410, 144] on div "[PERSON_NAME] (You)" at bounding box center [452, 142] width 91 height 10
